Goal: Check status: Check status

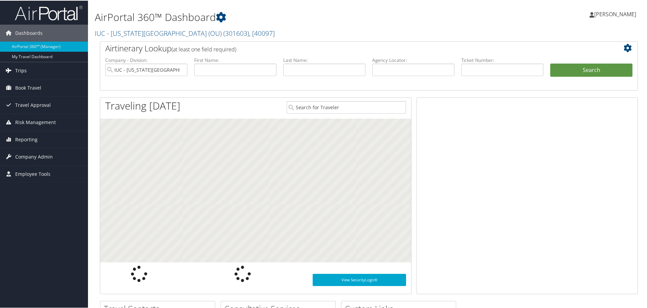
click at [25, 69] on span "Trips" at bounding box center [20, 70] width 11 height 17
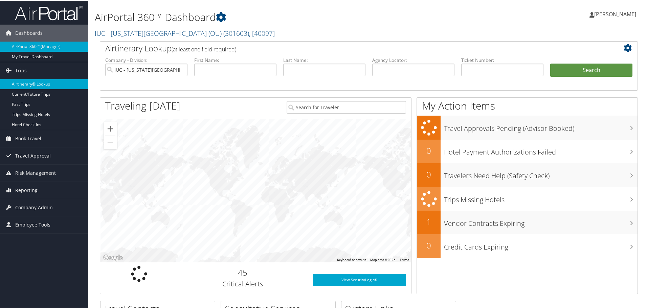
click at [26, 83] on link "Airtinerary® Lookup" at bounding box center [44, 83] width 88 height 10
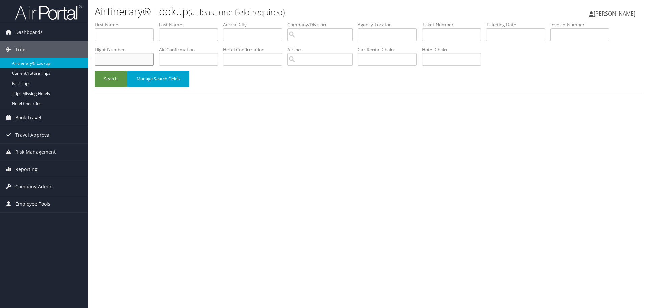
click at [133, 60] on input "text" at bounding box center [124, 59] width 59 height 13
type input "1222"
click at [331, 62] on input "search" at bounding box center [319, 59] width 65 height 13
click at [331, 70] on div "Southwest Airlines (WN)" at bounding box center [328, 72] width 73 height 7
type input "Southwest Airlines"
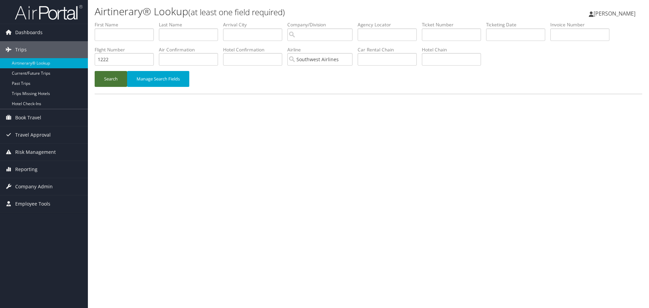
click at [115, 76] on button "Search" at bounding box center [111, 79] width 32 height 16
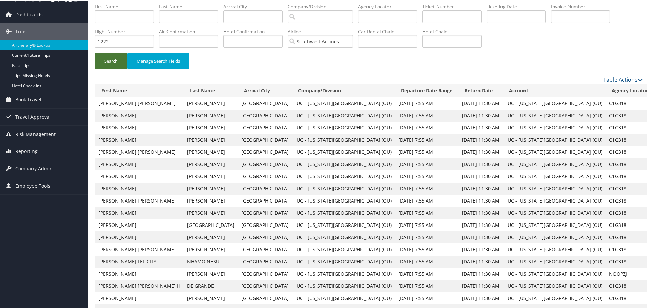
scroll to position [11, 0]
